Goal: Task Accomplishment & Management: Complete application form

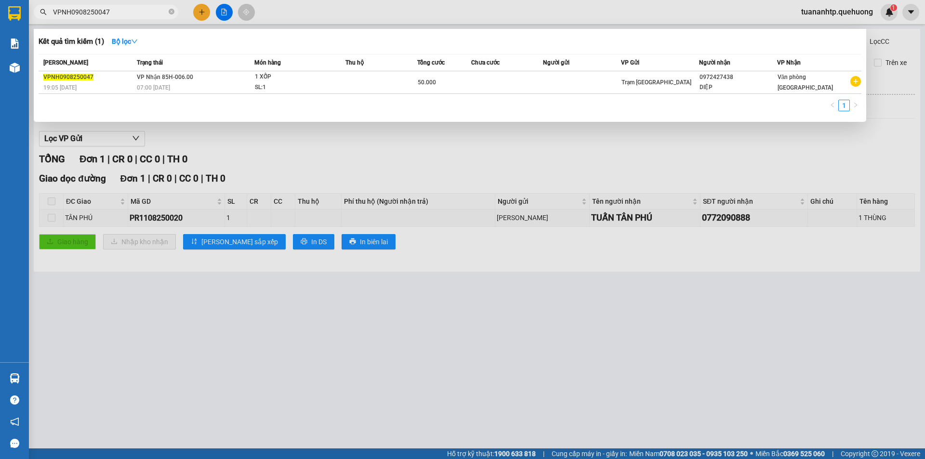
click at [207, 10] on div at bounding box center [462, 229] width 925 height 459
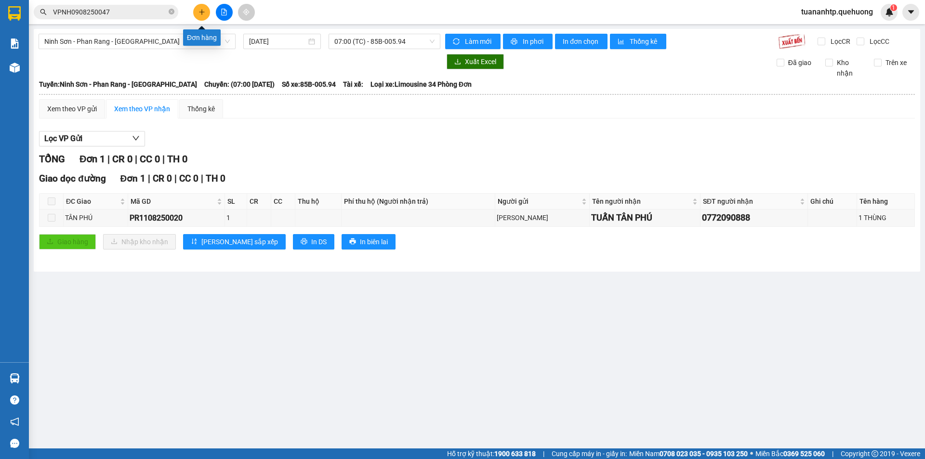
click at [207, 12] on button at bounding box center [201, 12] width 17 height 17
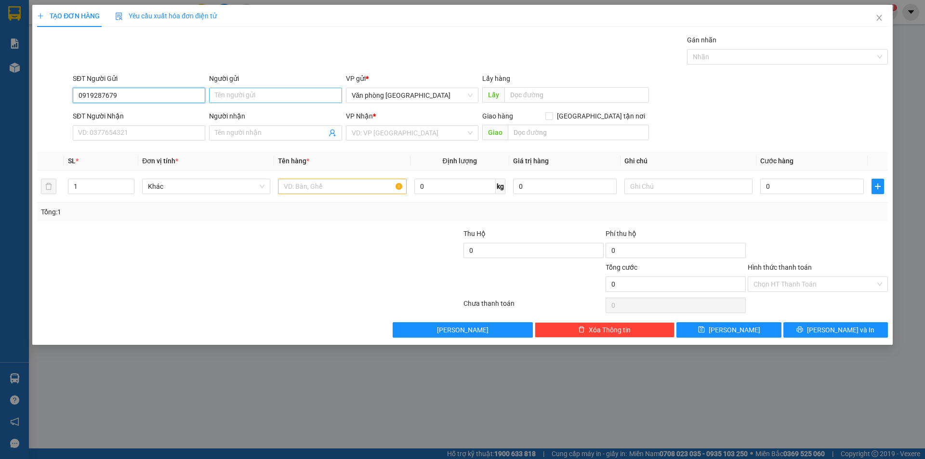
type input "0919287679"
click at [254, 98] on input "Người gửi" at bounding box center [275, 95] width 132 height 15
type input "a"
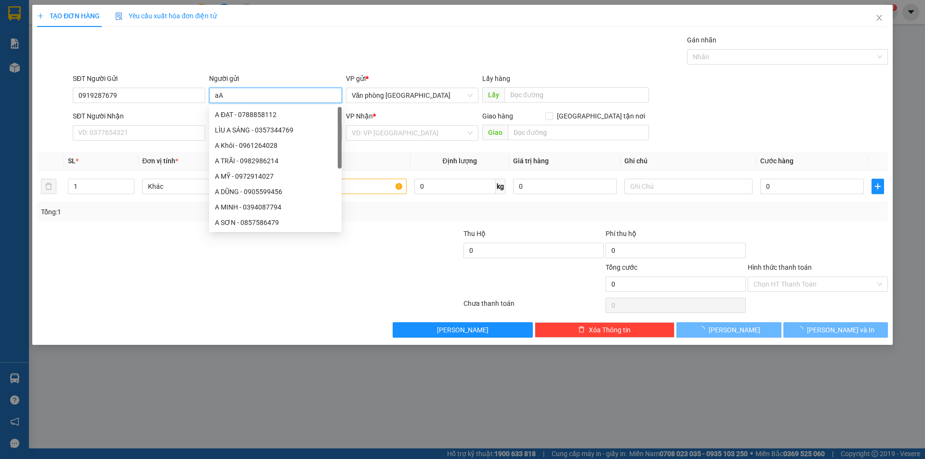
type input "a"
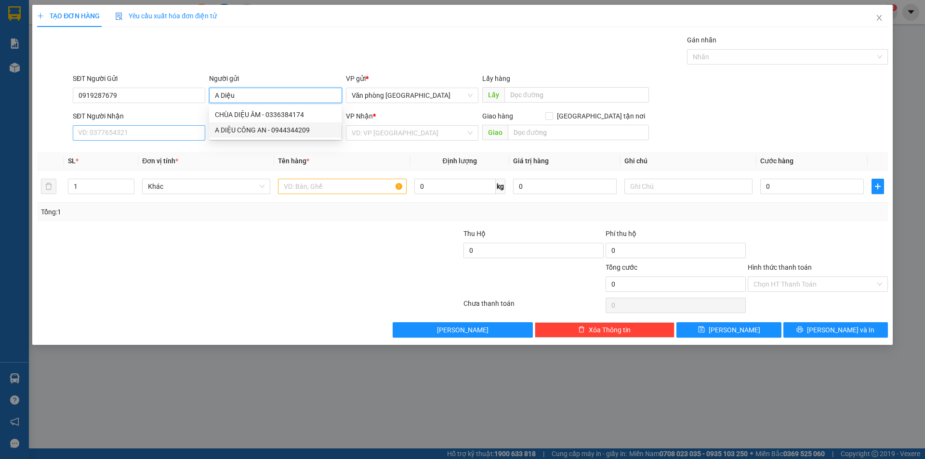
type input "A Diệu"
drag, startPoint x: 141, startPoint y: 130, endPoint x: 168, endPoint y: 138, distance: 28.2
click at [141, 130] on input "SĐT Người Nhận" at bounding box center [139, 132] width 132 height 15
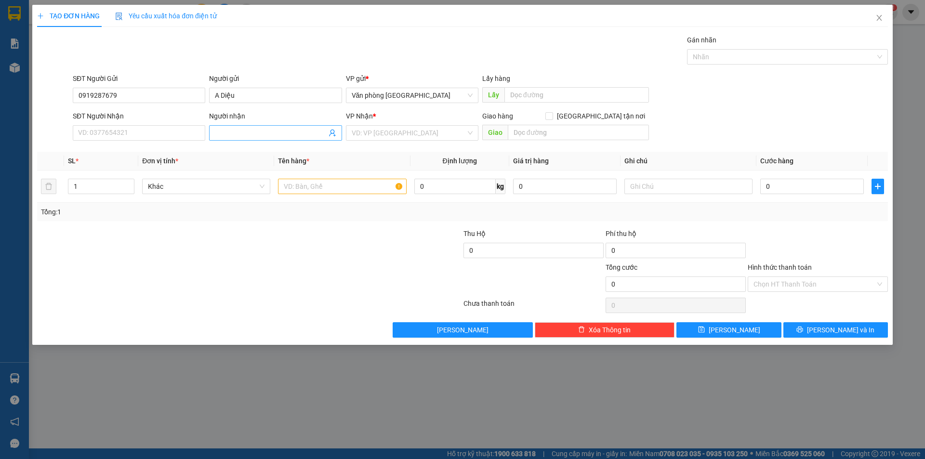
click at [218, 135] on input "Người nhận" at bounding box center [270, 133] width 111 height 11
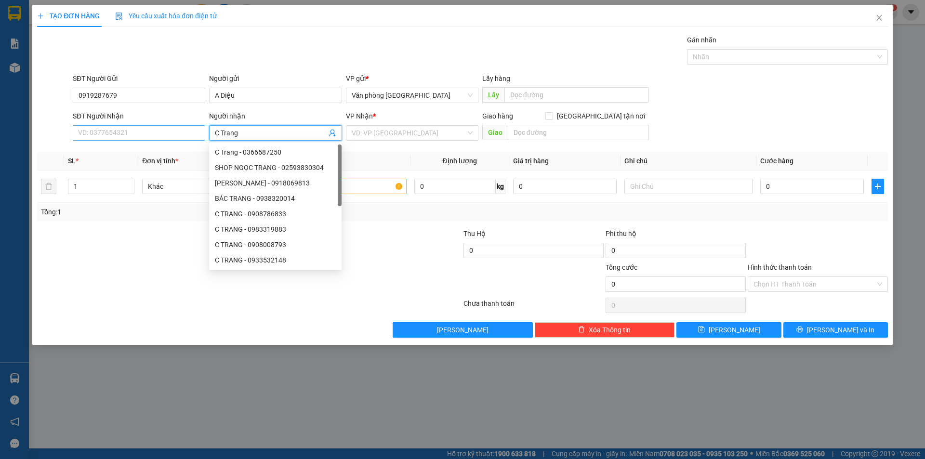
type input "C Trang"
click at [141, 133] on input "SĐT Người Nhận" at bounding box center [139, 132] width 132 height 15
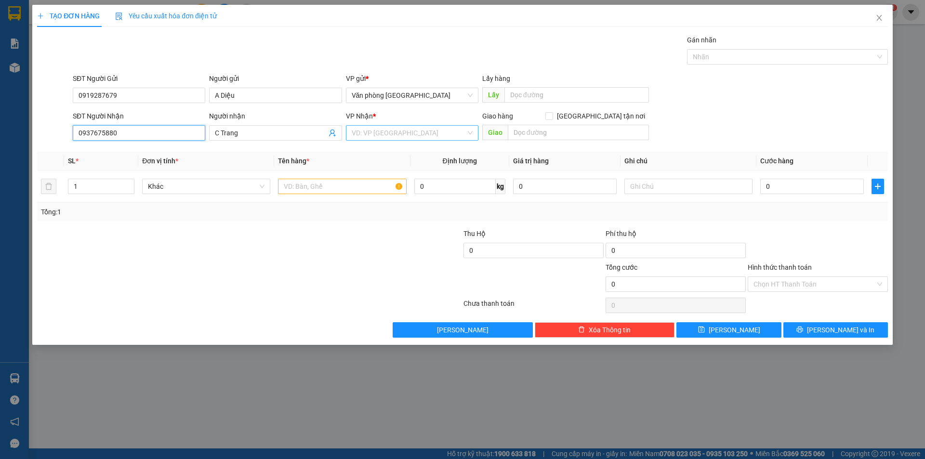
type input "0937675880"
click at [399, 134] on input "search" at bounding box center [409, 133] width 114 height 14
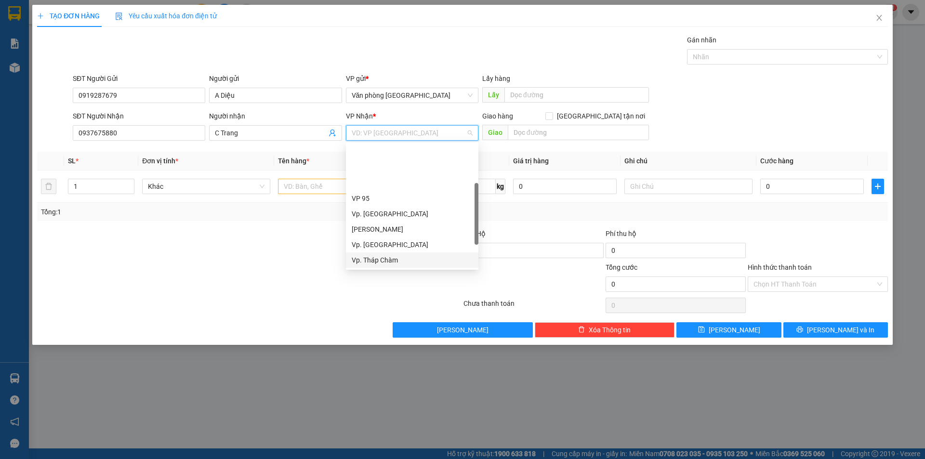
scroll to position [77, 0]
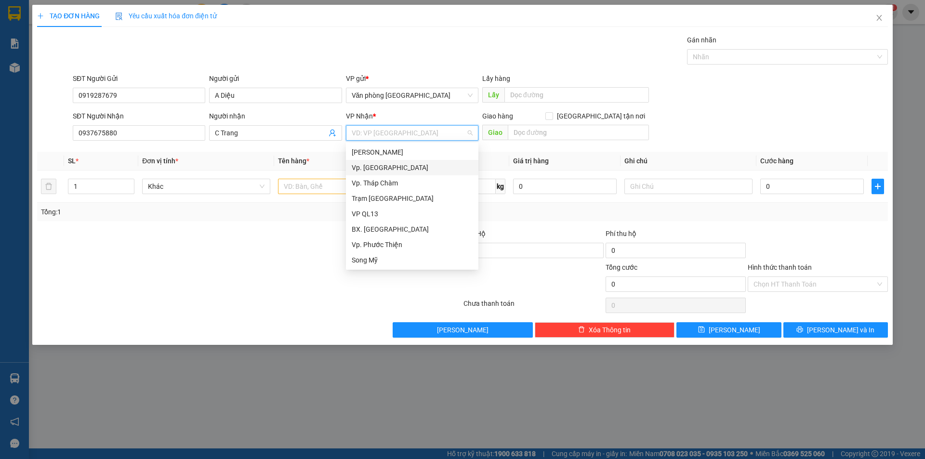
click at [381, 168] on div "Vp. [GEOGRAPHIC_DATA]" at bounding box center [412, 167] width 121 height 11
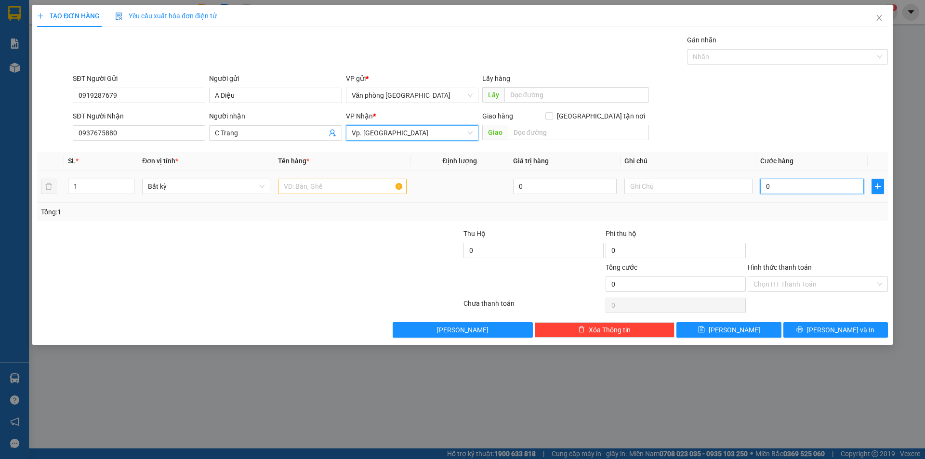
click at [806, 188] on input "0" at bounding box center [812, 186] width 104 height 15
type input "4"
type input "40"
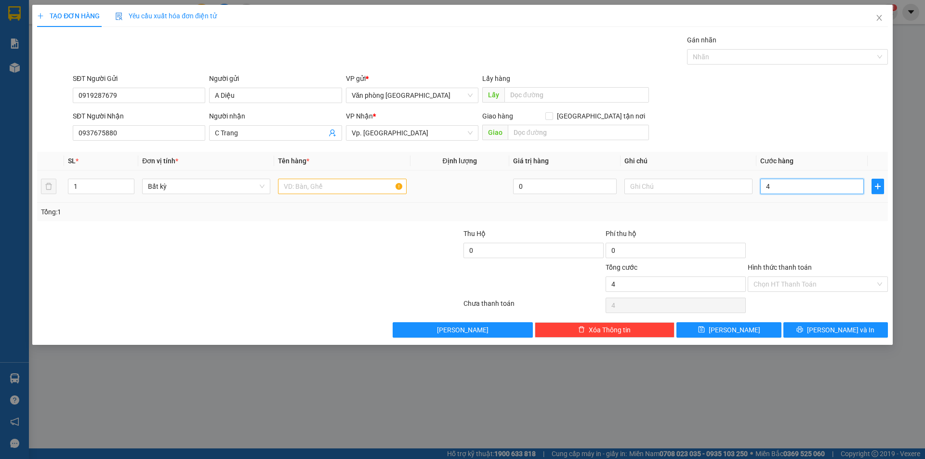
type input "40"
type input "400"
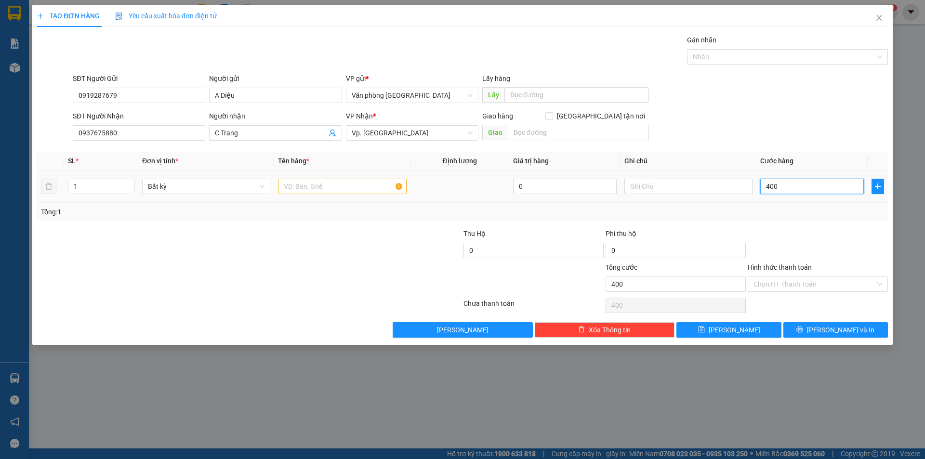
type input "4.000"
type input "400"
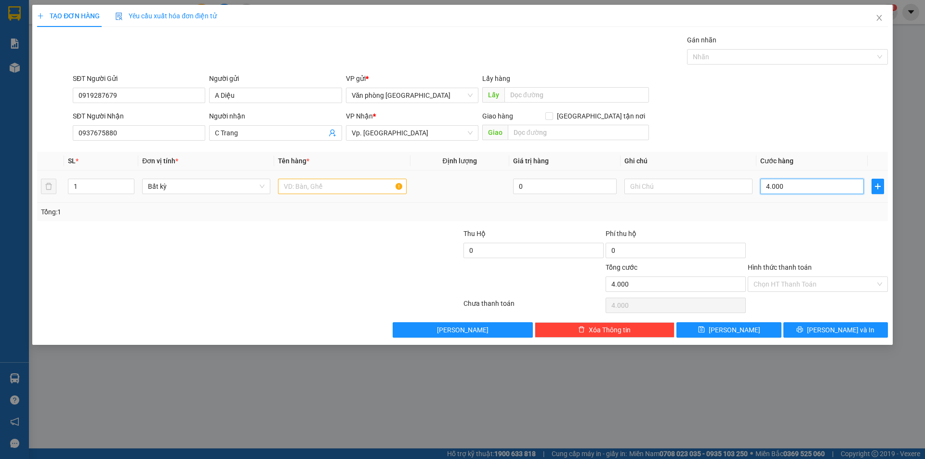
type input "400"
type input "40"
type input "4"
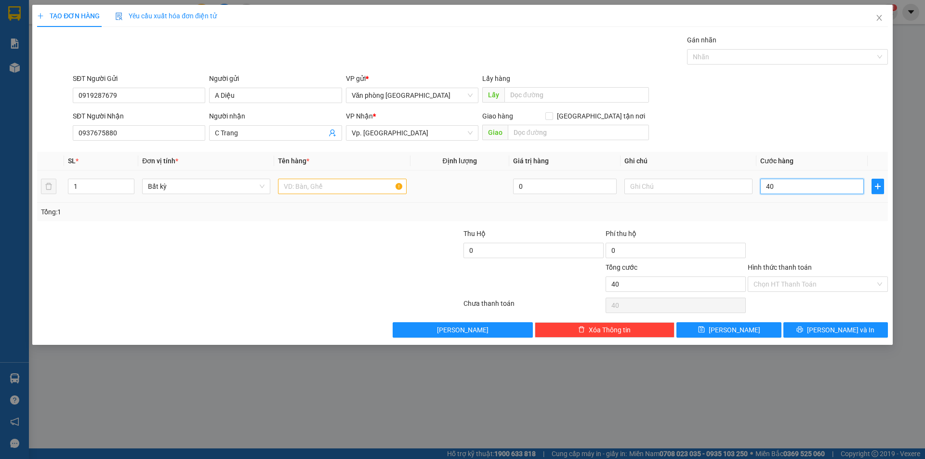
type input "4"
type input "0"
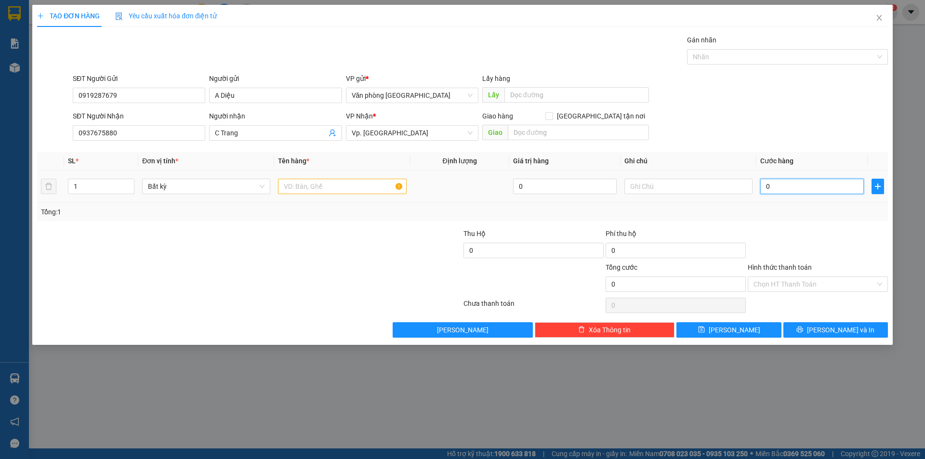
type input "05"
type input "5"
type input "050"
type input "50"
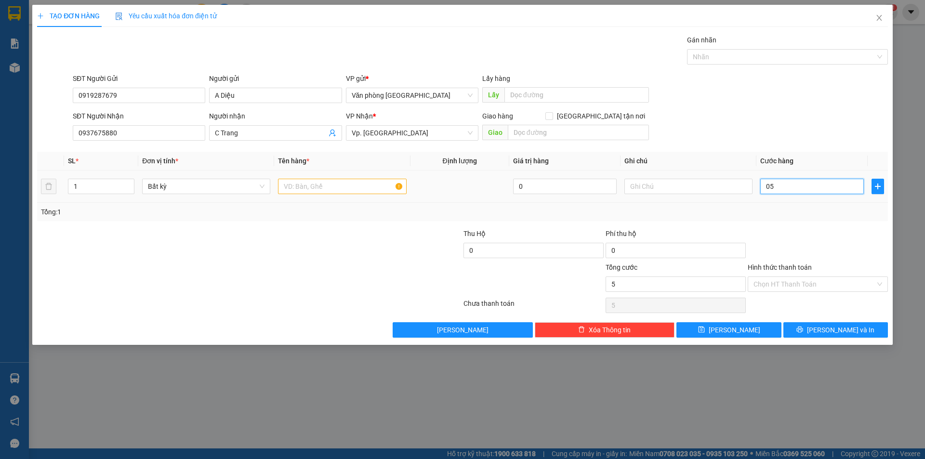
type input "50"
type input "0.500"
type input "500"
type input "05.000"
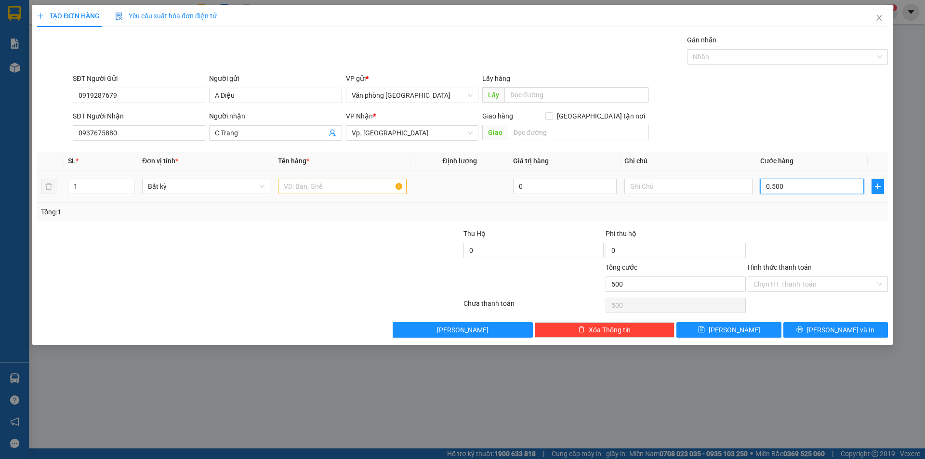
type input "5.000"
type input "0.500"
type input "500"
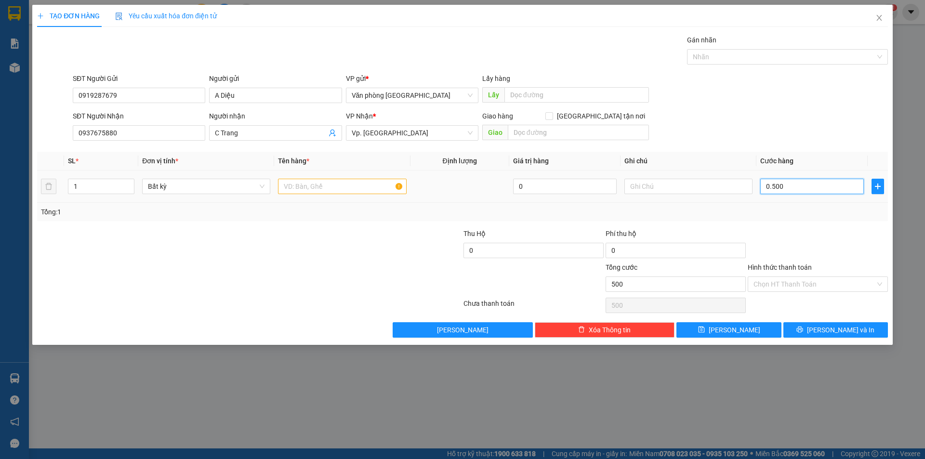
type input "050"
type input "50"
type input "05"
type input "5"
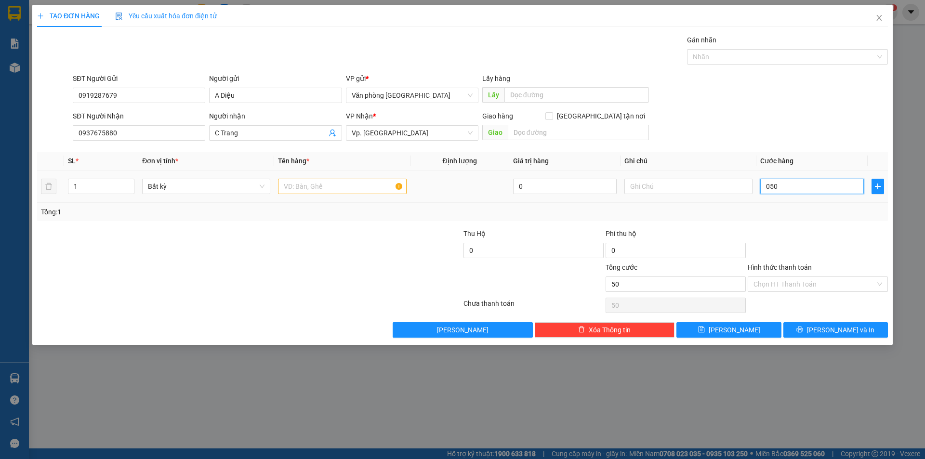
type input "5"
type input "0"
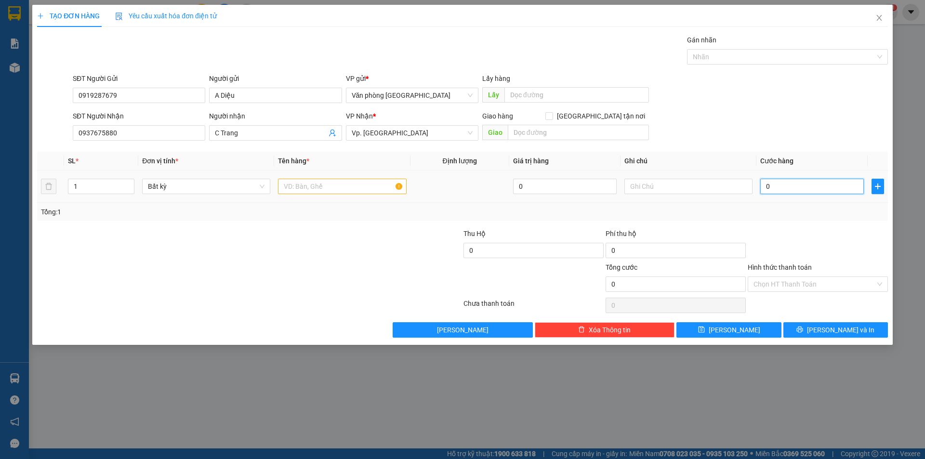
drag, startPoint x: 787, startPoint y: 183, endPoint x: 773, endPoint y: 186, distance: 14.0
click at [773, 186] on input "0" at bounding box center [812, 186] width 104 height 15
click at [765, 192] on input "0" at bounding box center [812, 186] width 104 height 15
click at [313, 190] on input "text" at bounding box center [342, 186] width 128 height 15
type input "1 thùng giấy quấn bị"
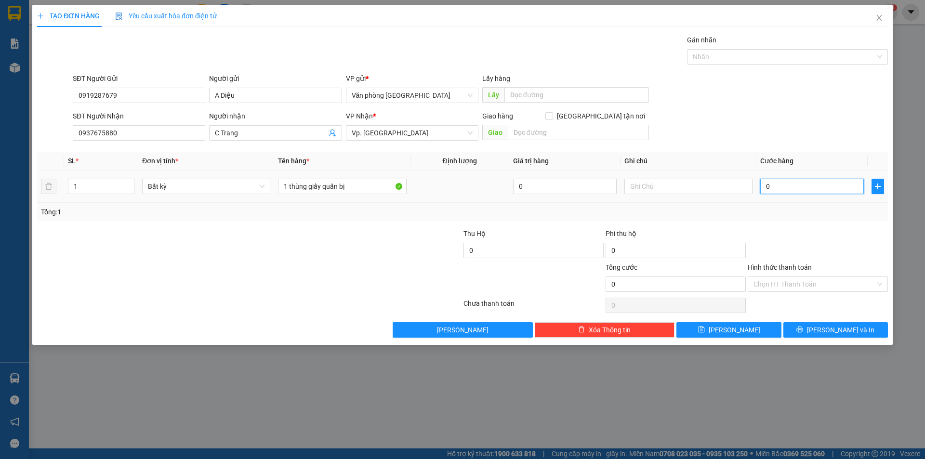
click at [773, 190] on input "0" at bounding box center [812, 186] width 104 height 15
type input "5"
type input "50"
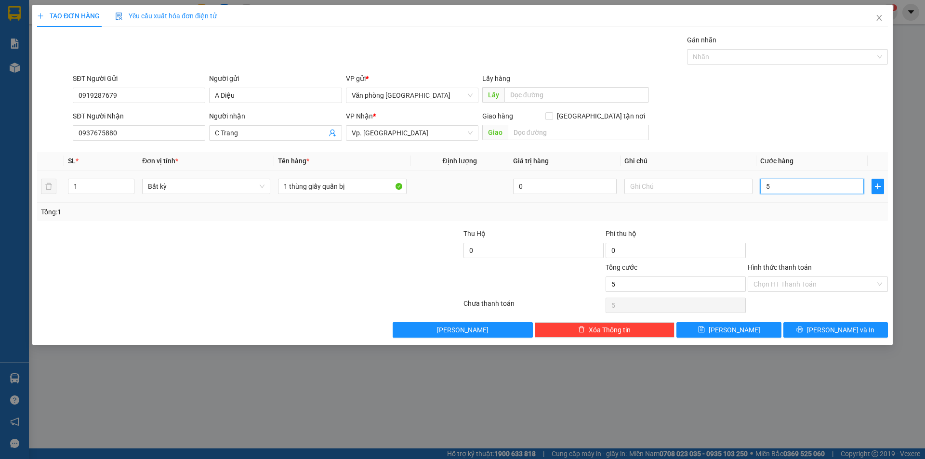
type input "50"
type input "500"
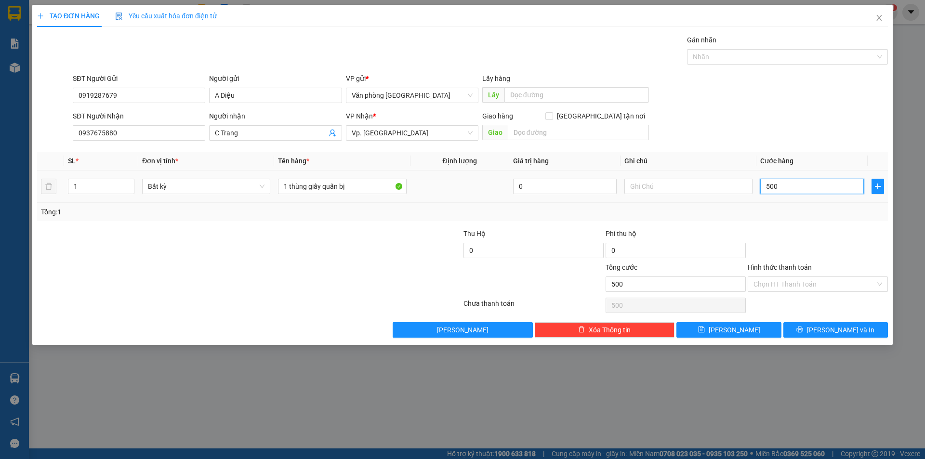
type input "5.000"
type input "50.000"
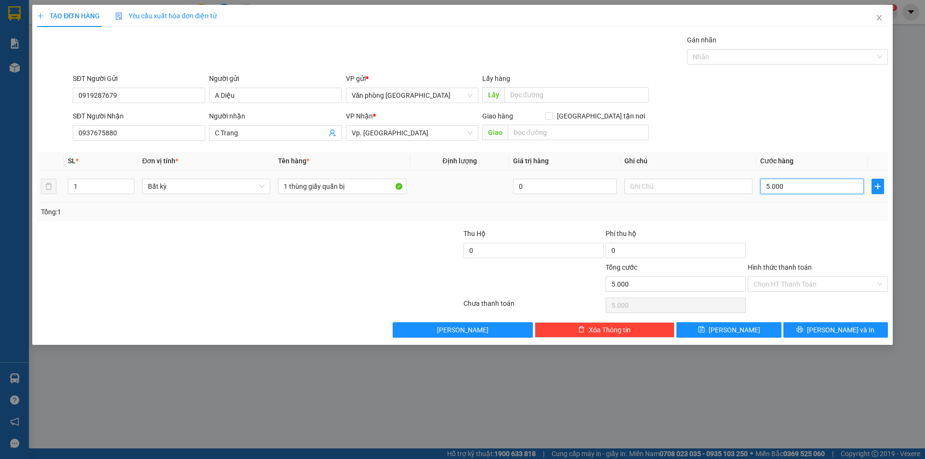
type input "50.000"
click at [841, 334] on span "[PERSON_NAME] và In" at bounding box center [840, 330] width 67 height 11
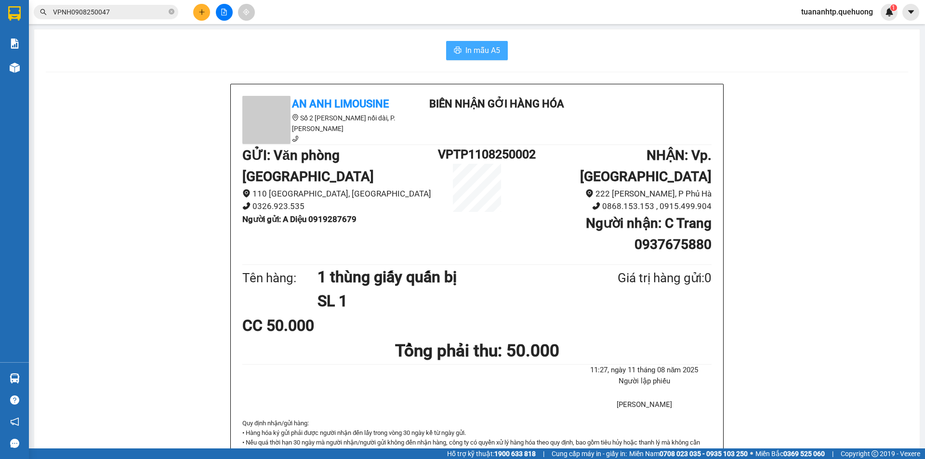
click at [473, 47] on span "In mẫu A5" at bounding box center [482, 50] width 35 height 12
click at [476, 55] on span "In mẫu A5" at bounding box center [482, 50] width 35 height 12
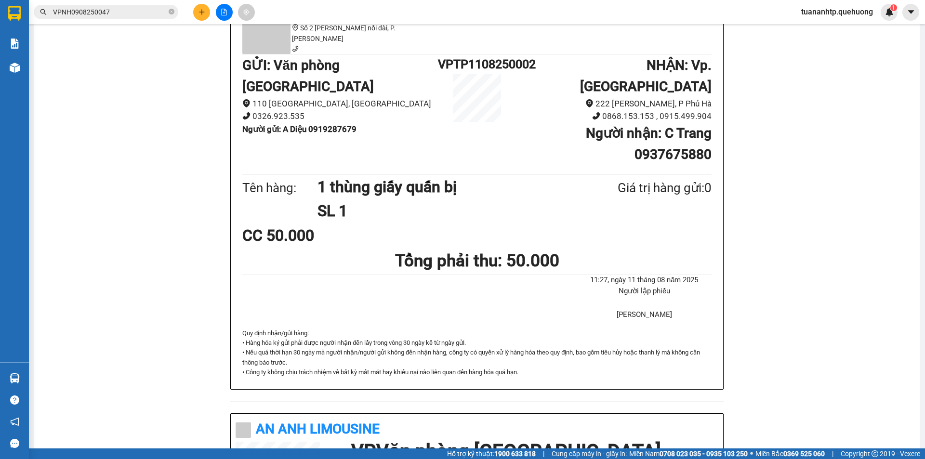
scroll to position [96, 0]
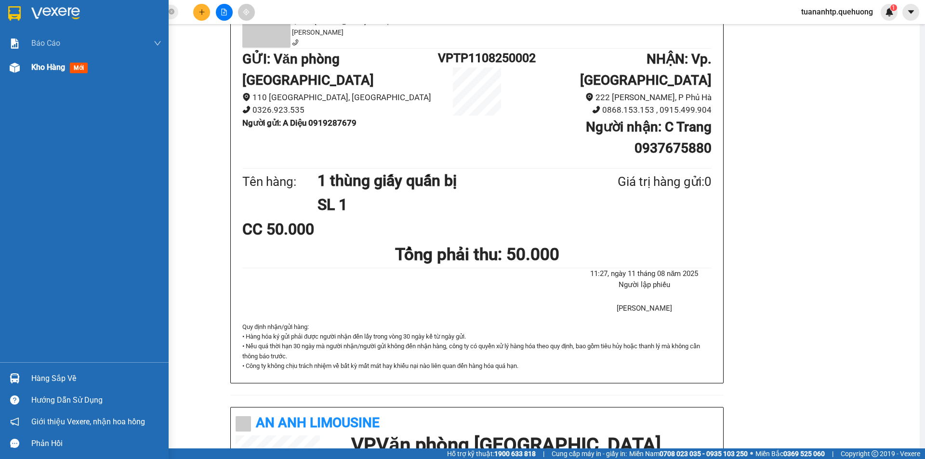
click at [47, 68] on span "Kho hàng" at bounding box center [48, 67] width 34 height 9
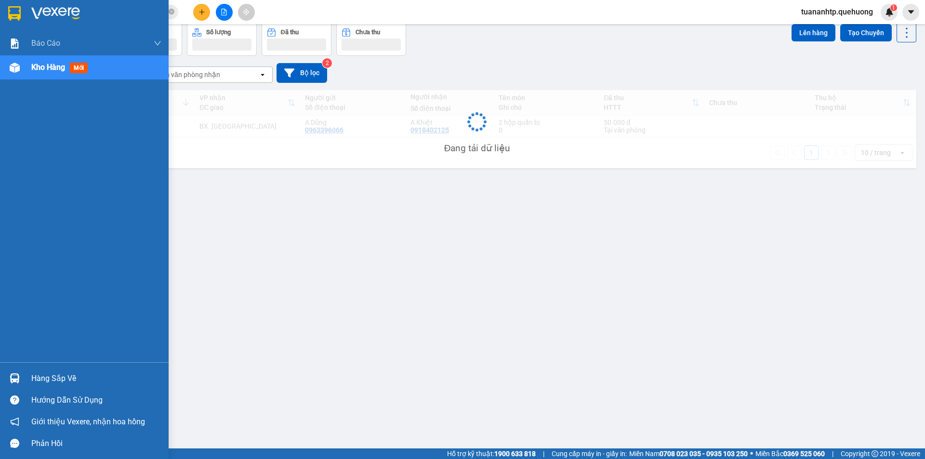
scroll to position [44, 0]
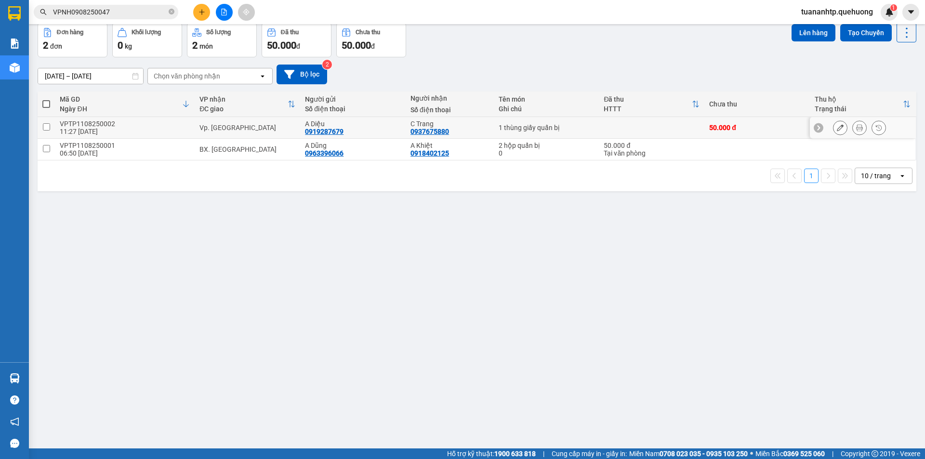
click at [233, 128] on div "Vp. [GEOGRAPHIC_DATA]" at bounding box center [247, 128] width 96 height 8
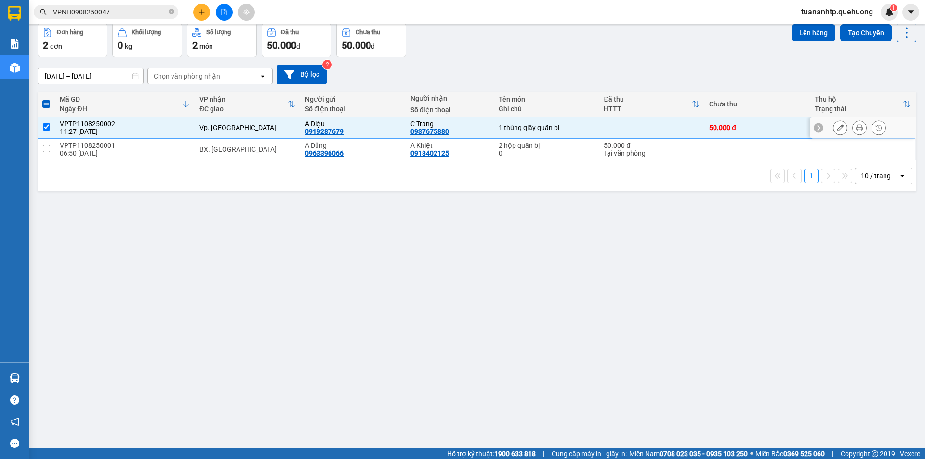
click at [131, 132] on div "11:27 [DATE]" at bounding box center [125, 132] width 130 height 8
checkbox input "false"
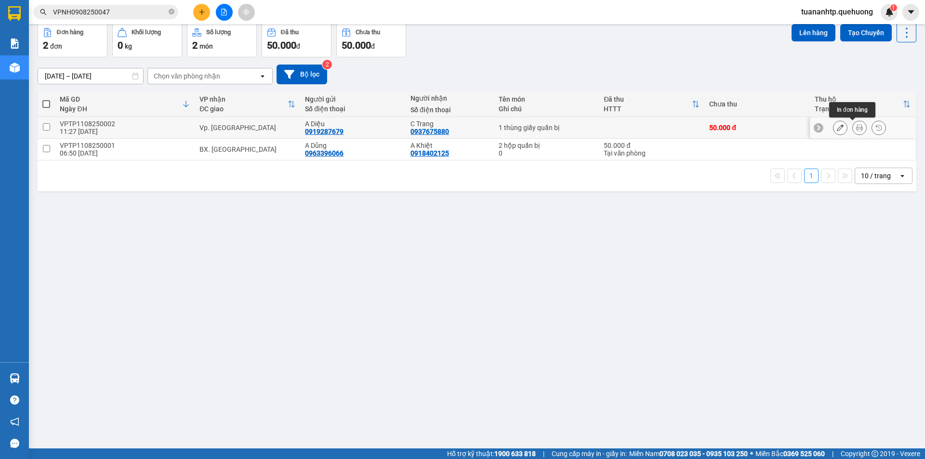
click at [856, 130] on icon at bounding box center [859, 127] width 7 height 7
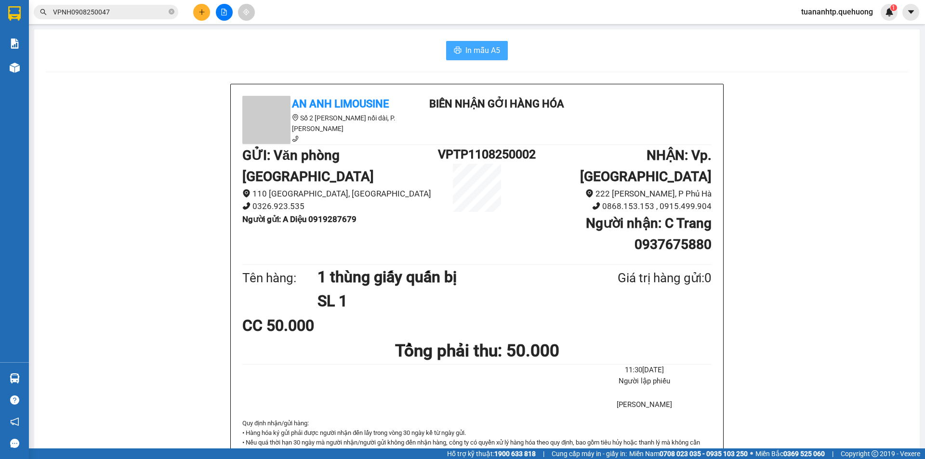
click at [483, 57] on button "In mẫu A5" at bounding box center [477, 50] width 62 height 19
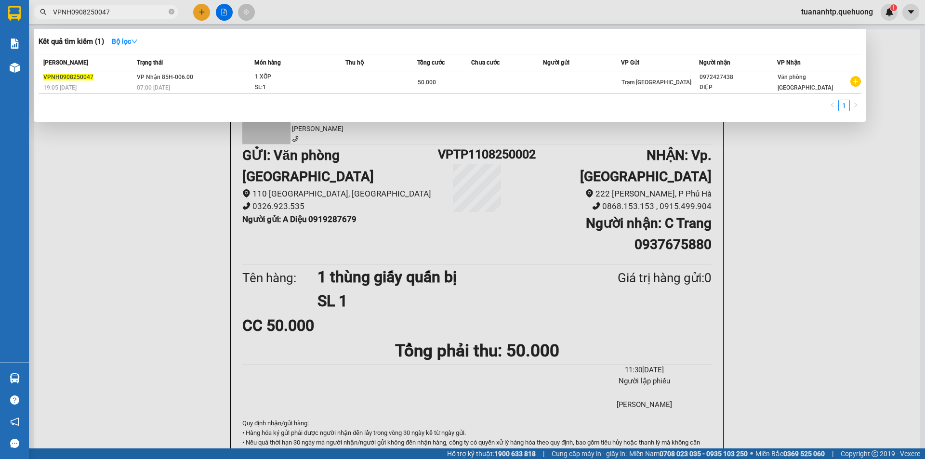
drag, startPoint x: 108, startPoint y: 12, endPoint x: 34, endPoint y: 16, distance: 73.8
click at [34, 16] on div "VPNH0908250047" at bounding box center [94, 12] width 188 height 14
click at [109, 141] on div at bounding box center [462, 229] width 925 height 459
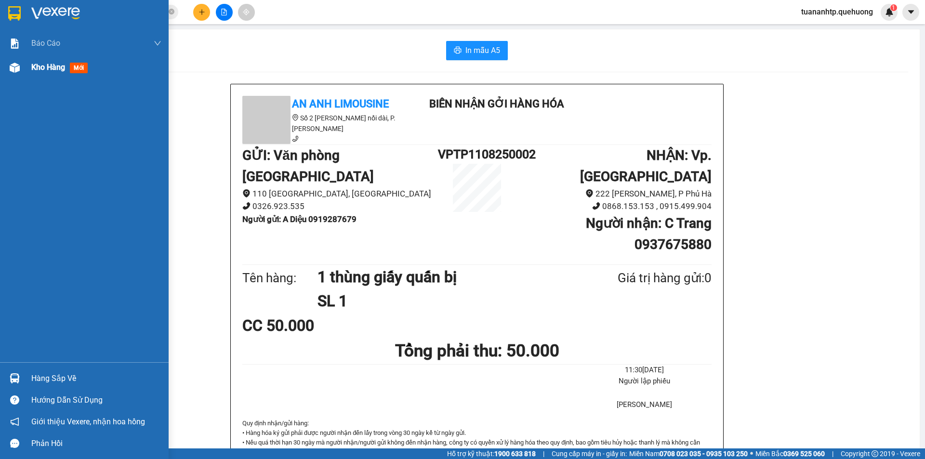
click at [35, 70] on span "Kho hàng" at bounding box center [48, 67] width 34 height 9
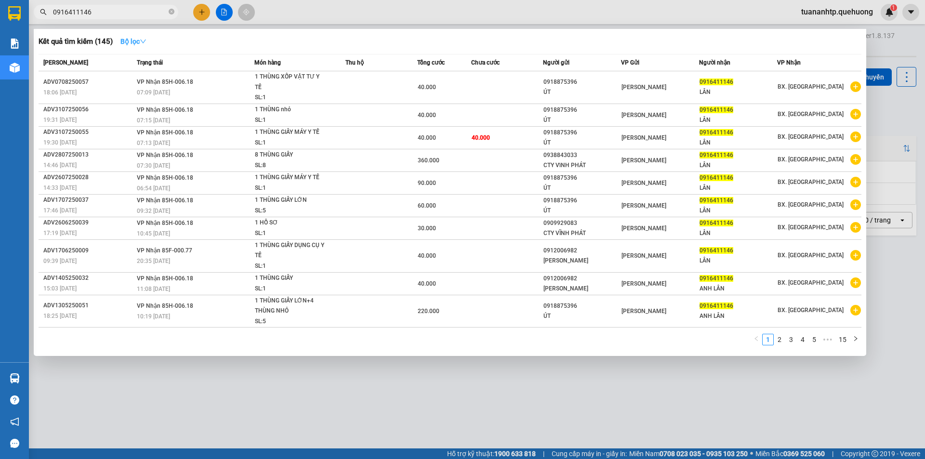
type input "0916411146"
click at [145, 44] on icon "down" at bounding box center [143, 41] width 7 height 7
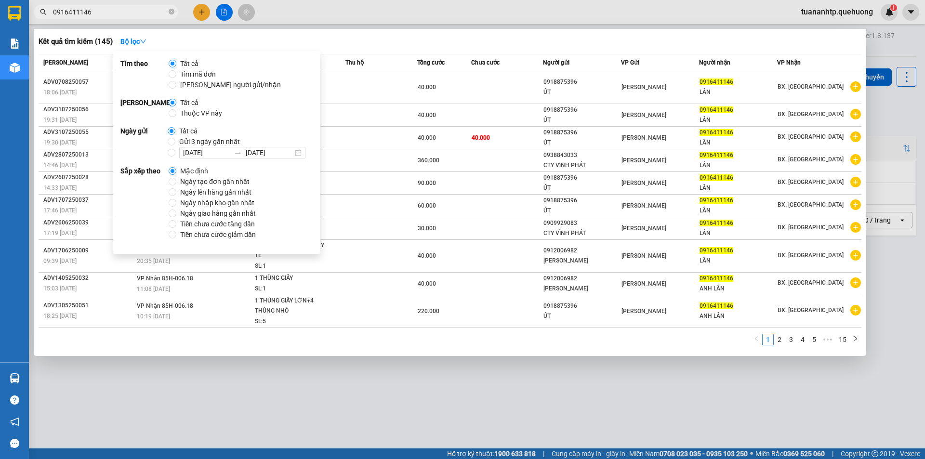
click at [215, 383] on div at bounding box center [462, 229] width 925 height 459
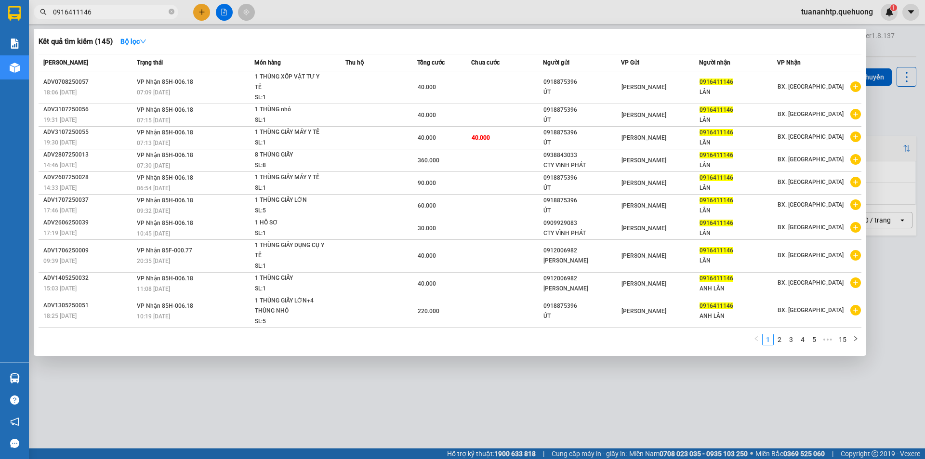
click at [117, 13] on input "0916411146" at bounding box center [110, 12] width 114 height 11
